Goal: Task Accomplishment & Management: Use online tool/utility

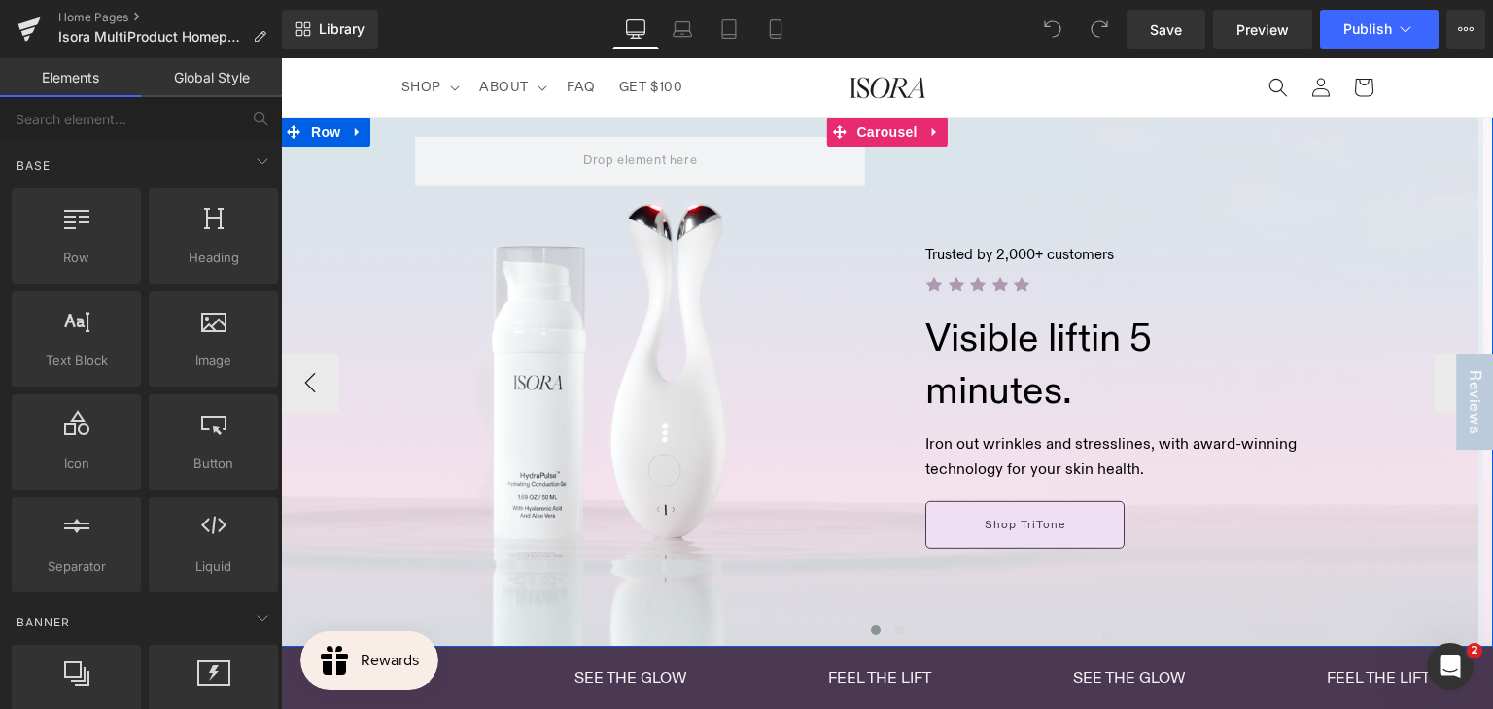
drag, startPoint x: 888, startPoint y: 627, endPoint x: 868, endPoint y: 518, distance: 110.7
click at [894, 627] on span at bounding box center [899, 631] width 10 height 10
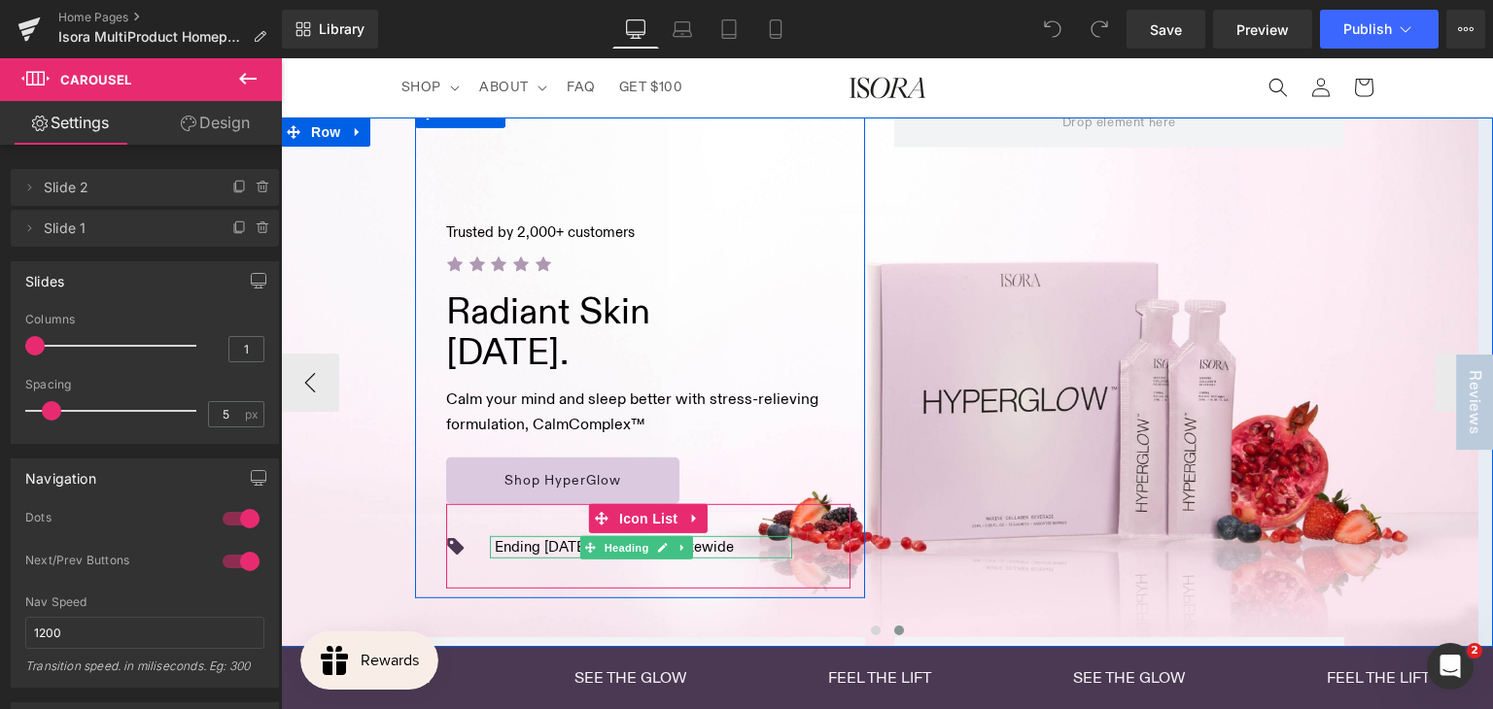
click at [548, 549] on h1 "Ending [DATE]: Buy 1, Get 1 Sitewide" at bounding box center [614, 547] width 239 height 22
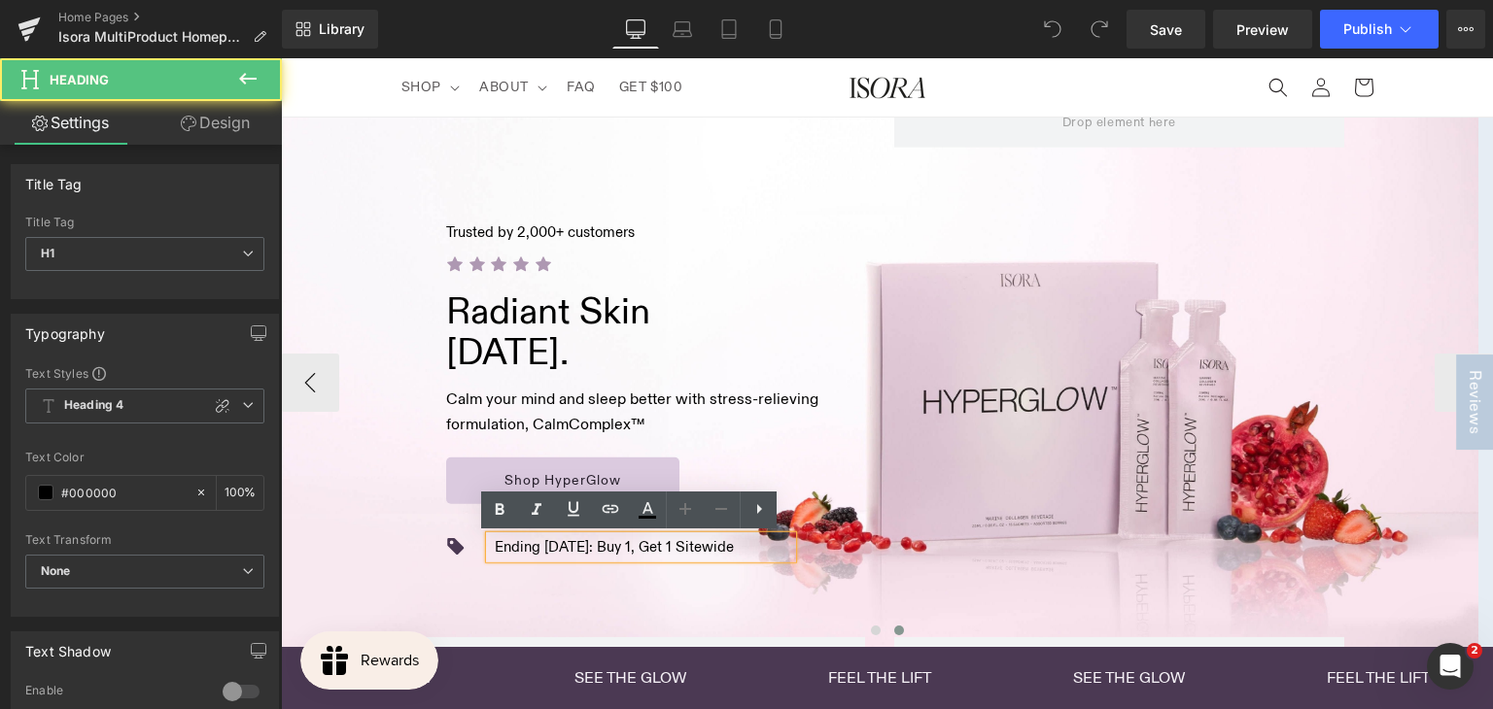
click at [547, 545] on h1 "Ending [DATE]: Buy 1, Get 1 Sitewide" at bounding box center [614, 547] width 239 height 22
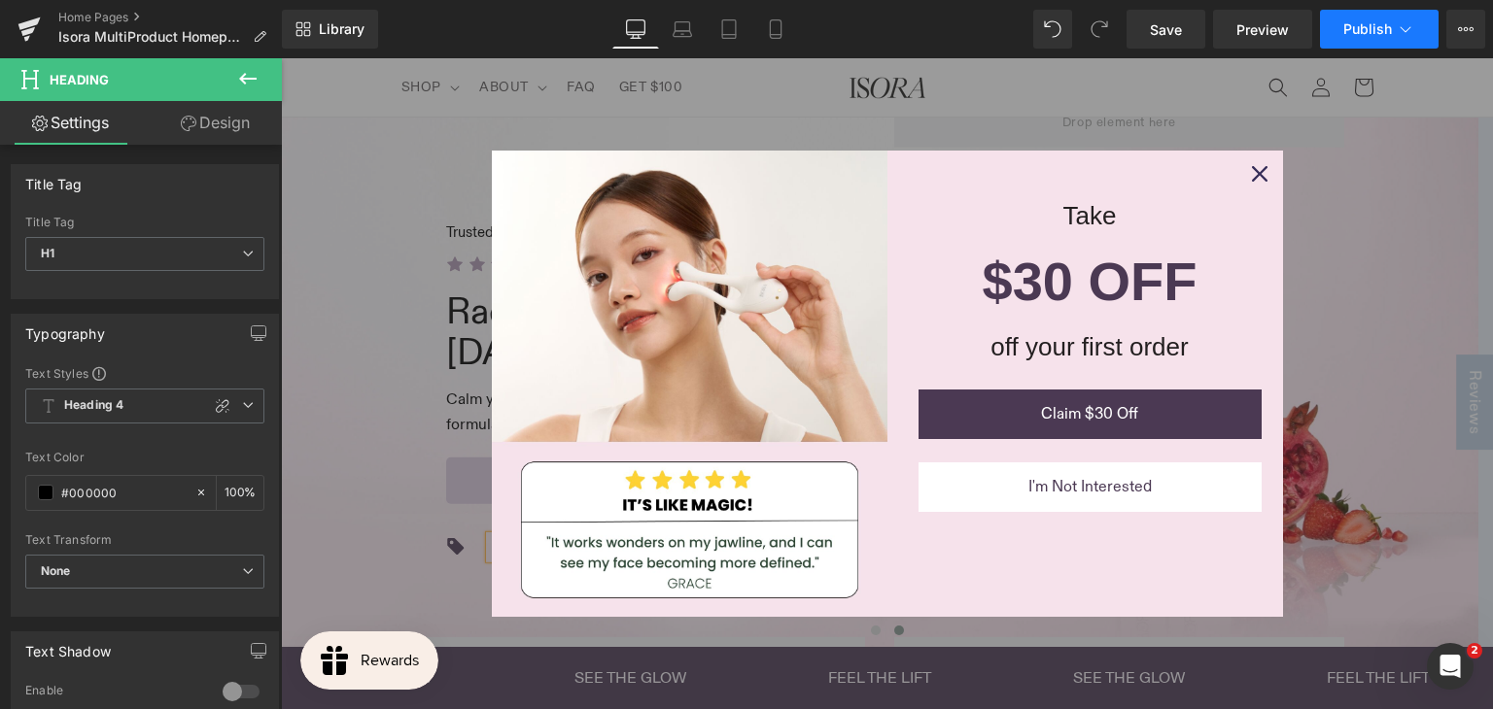
click at [1371, 29] on span "Publish" at bounding box center [1367, 29] width 49 height 16
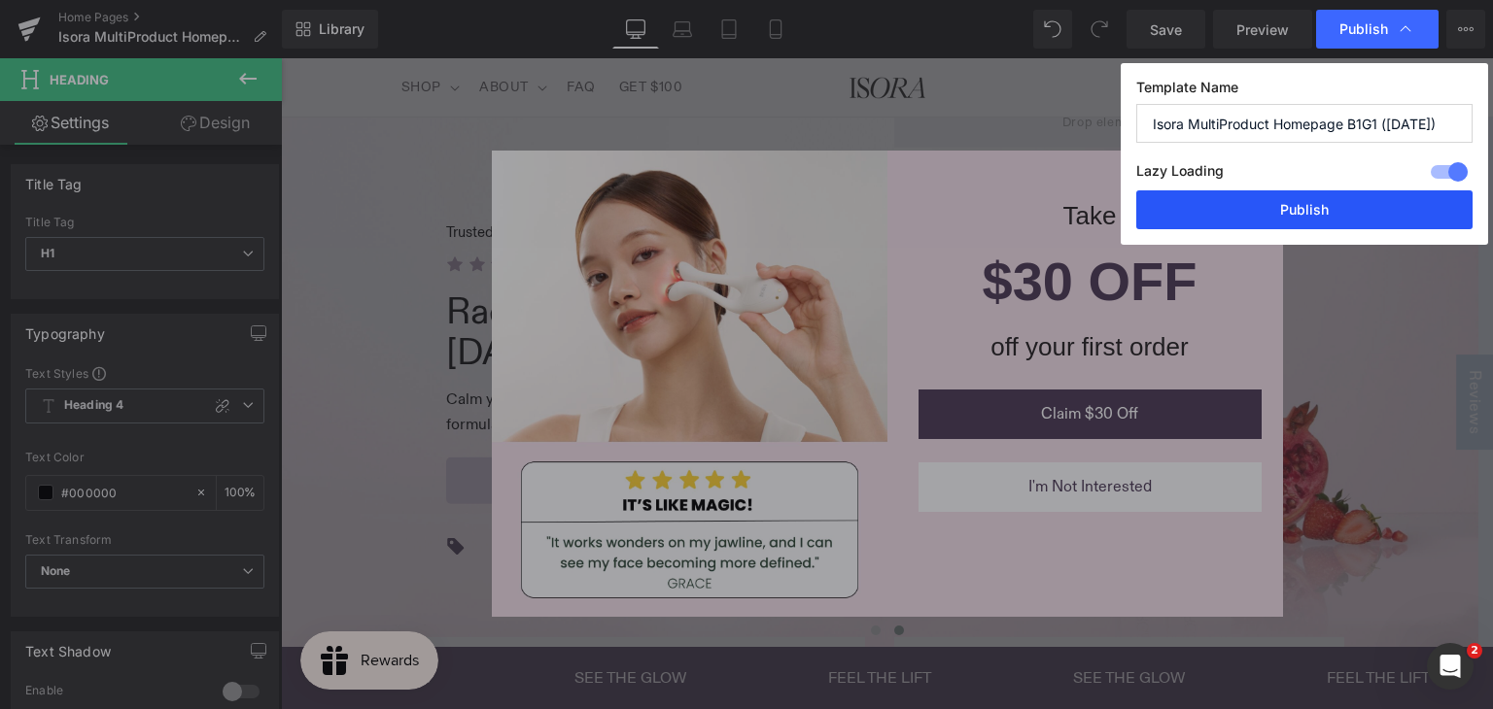
click at [1333, 201] on button "Publish" at bounding box center [1304, 209] width 336 height 39
